Goal: Task Accomplishment & Management: Use online tool/utility

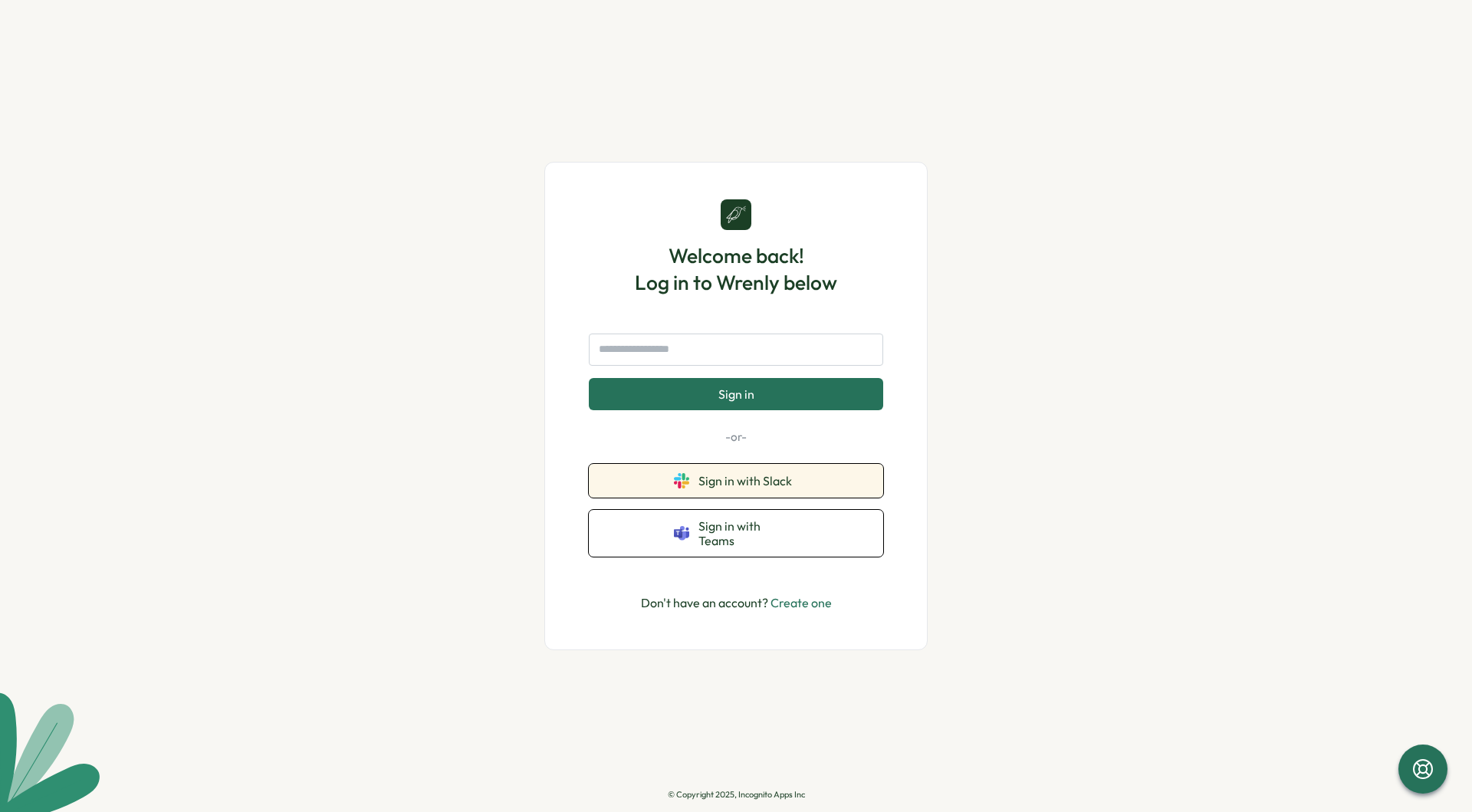
click at [745, 480] on button "Sign in with Slack" at bounding box center [736, 481] width 295 height 34
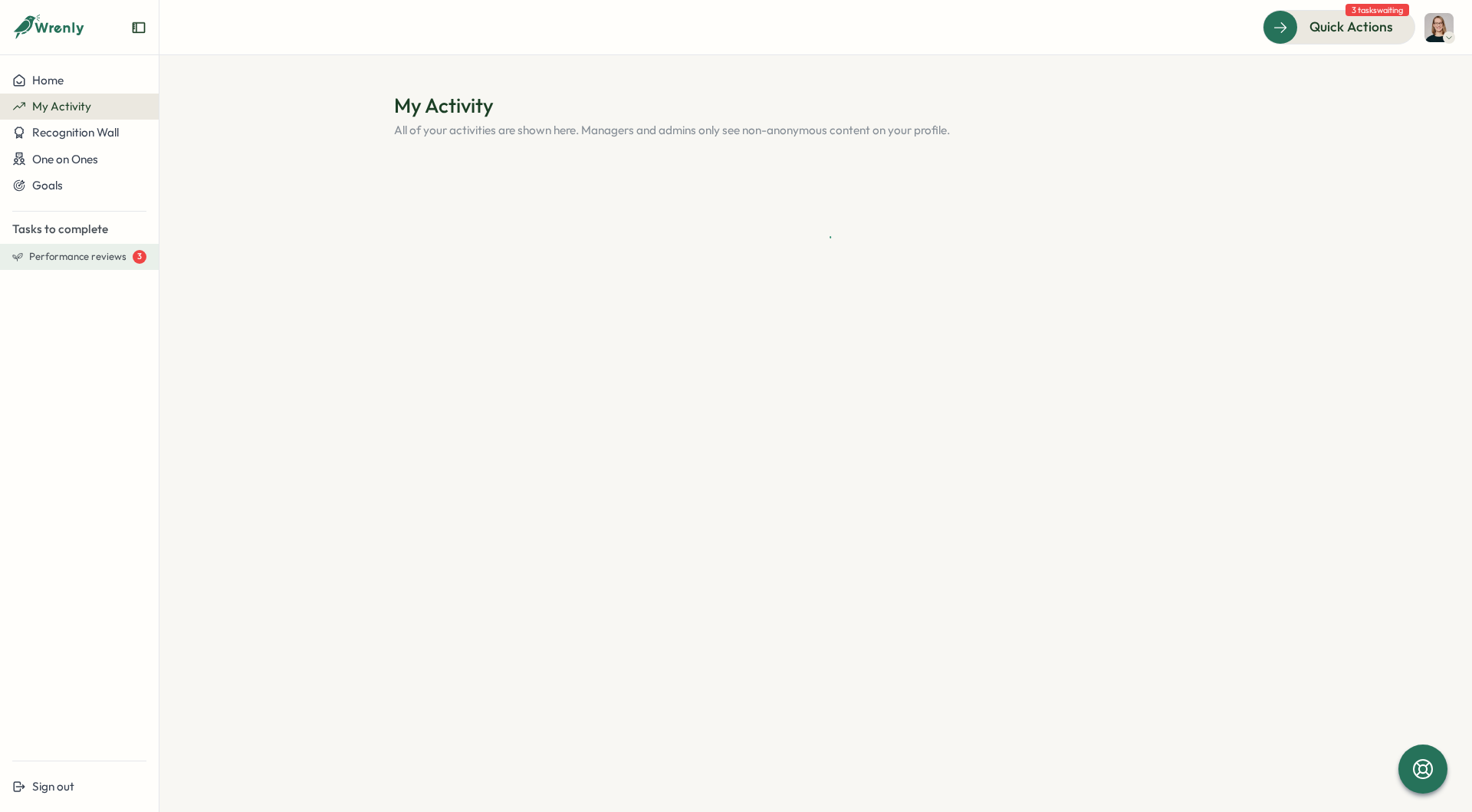
click at [79, 263] on span "Performance reviews" at bounding box center [78, 257] width 97 height 13
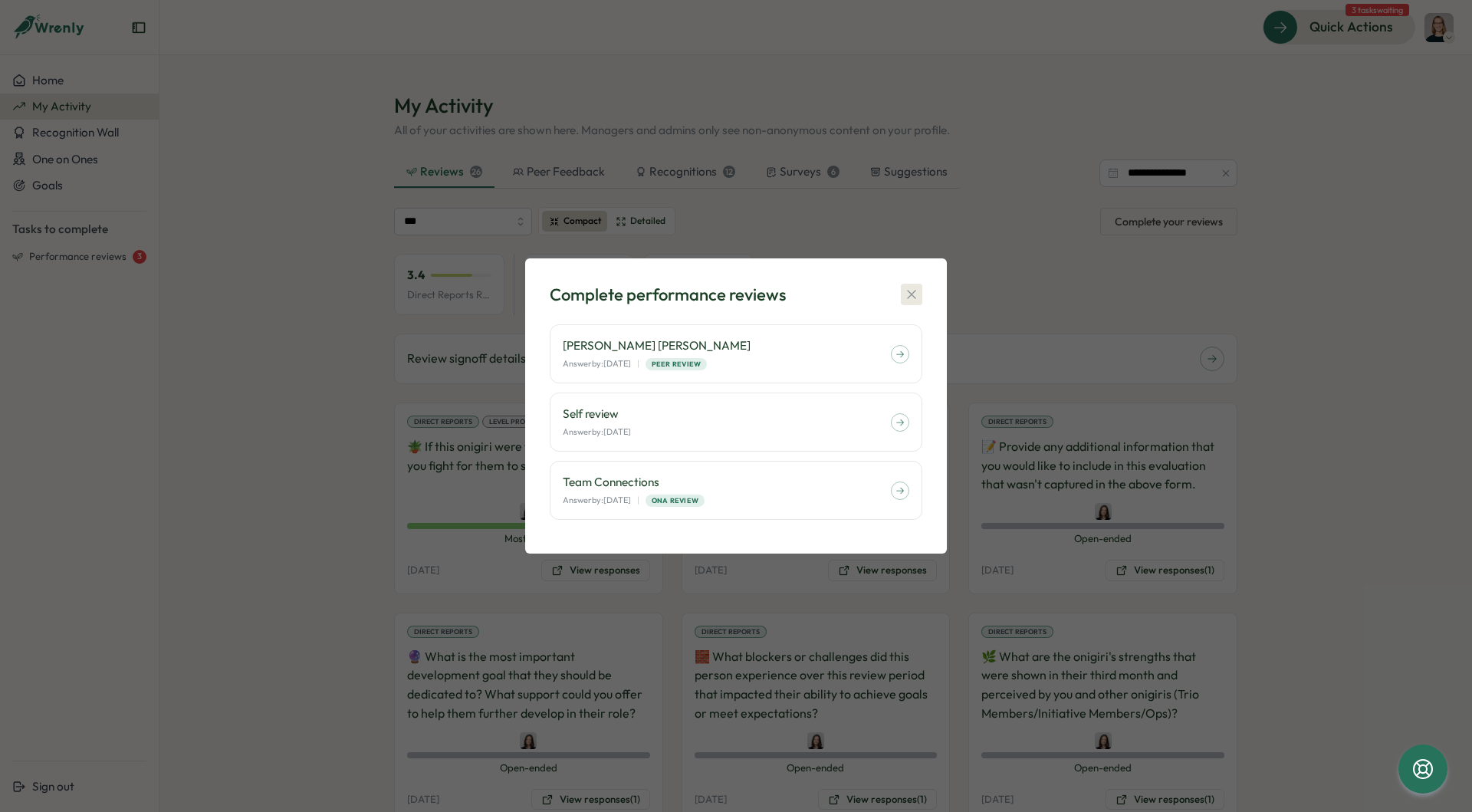
click at [907, 296] on icon "button" at bounding box center [911, 294] width 15 height 15
